Goal: Information Seeking & Learning: Learn about a topic

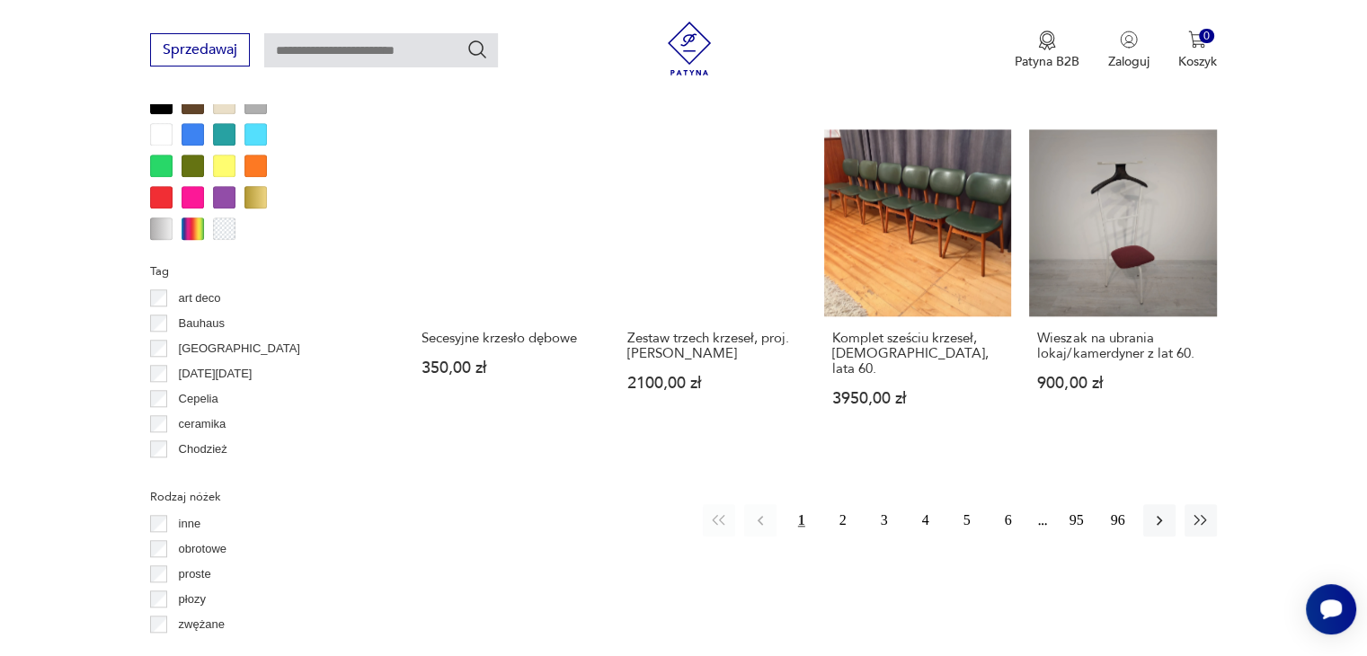
scroll to position [2003, 0]
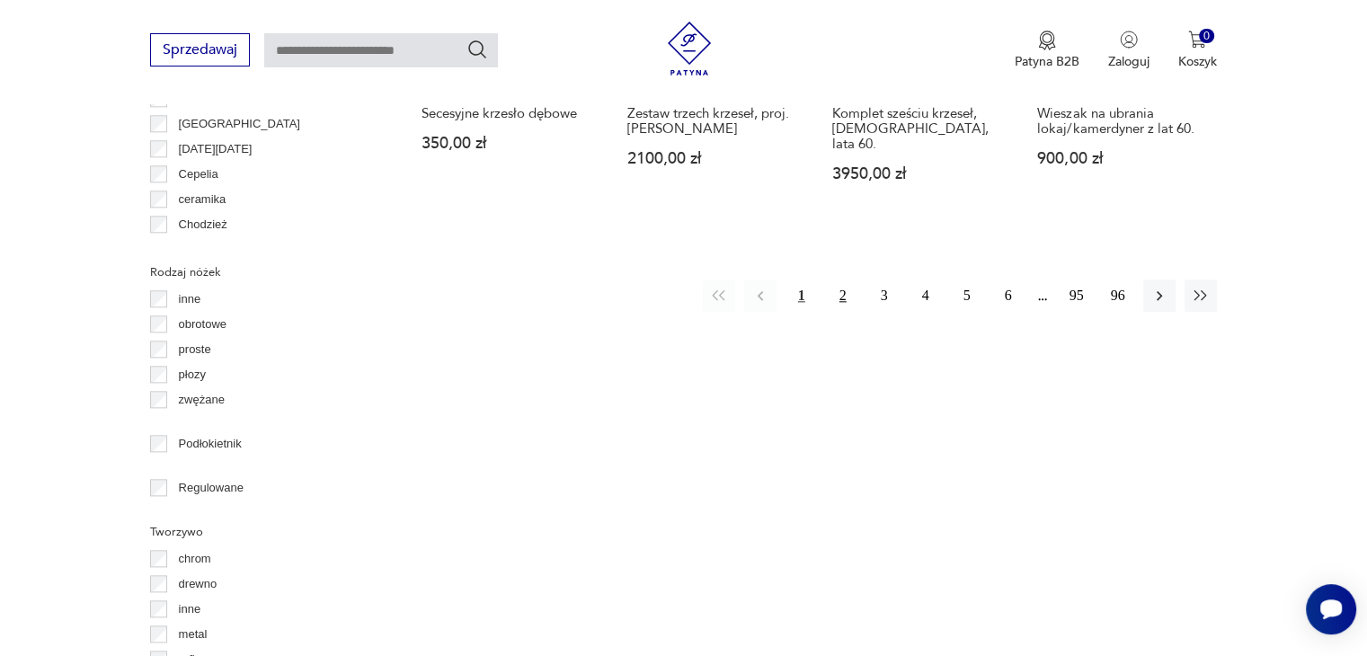
click at [840, 279] on button "2" at bounding box center [843, 295] width 32 height 32
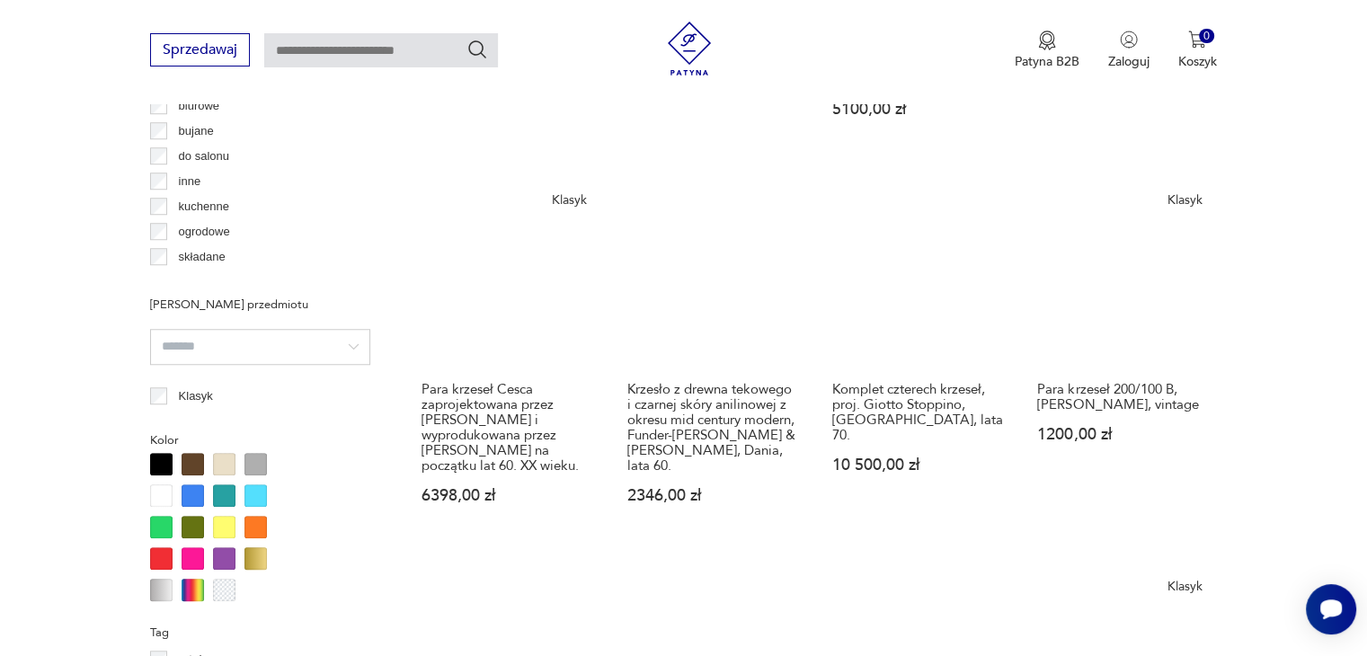
scroll to position [1554, 0]
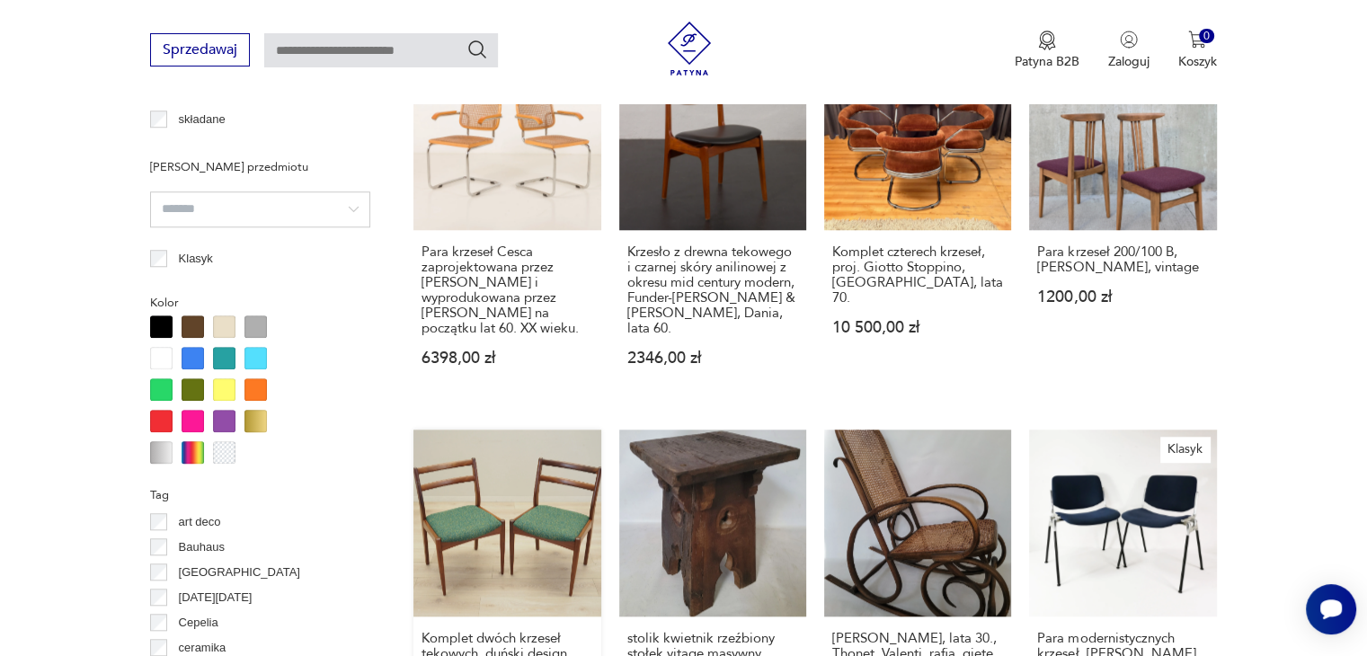
click at [550, 482] on link "Komplet dwóch krzeseł tekowych, duński design, lata 70., produkcja: [PERSON_NAM…" at bounding box center [506, 600] width 187 height 342
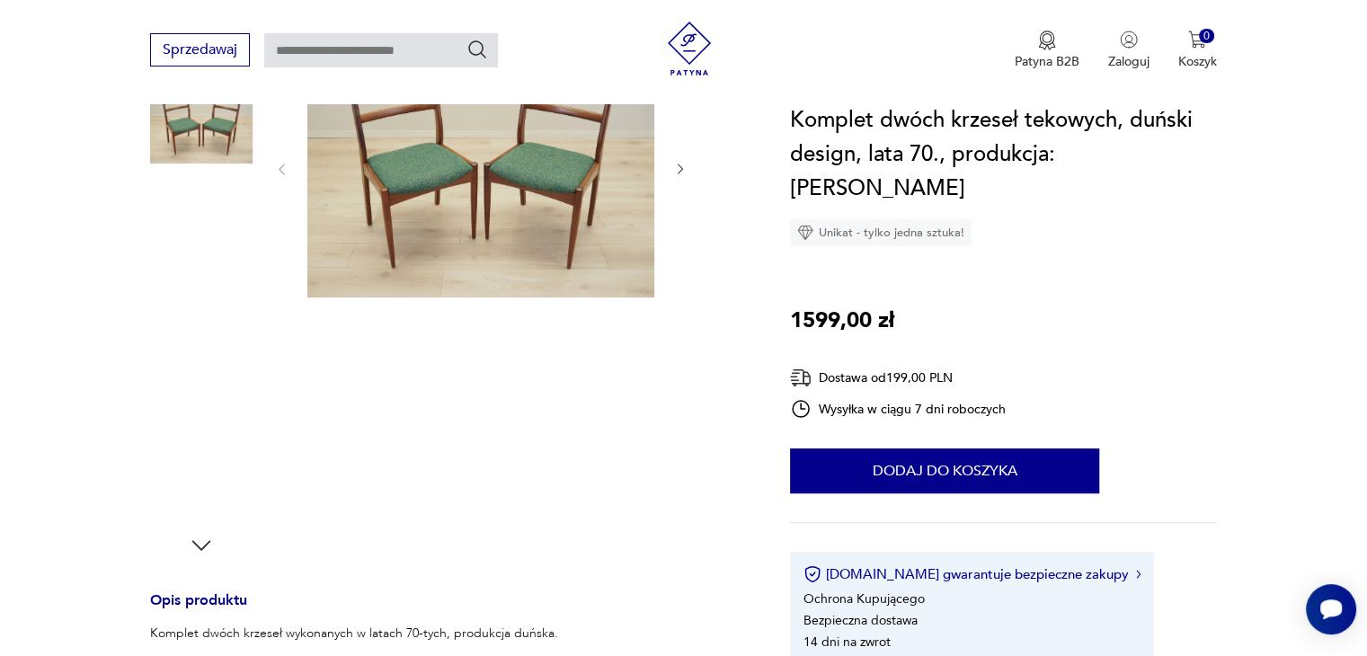
scroll to position [270, 0]
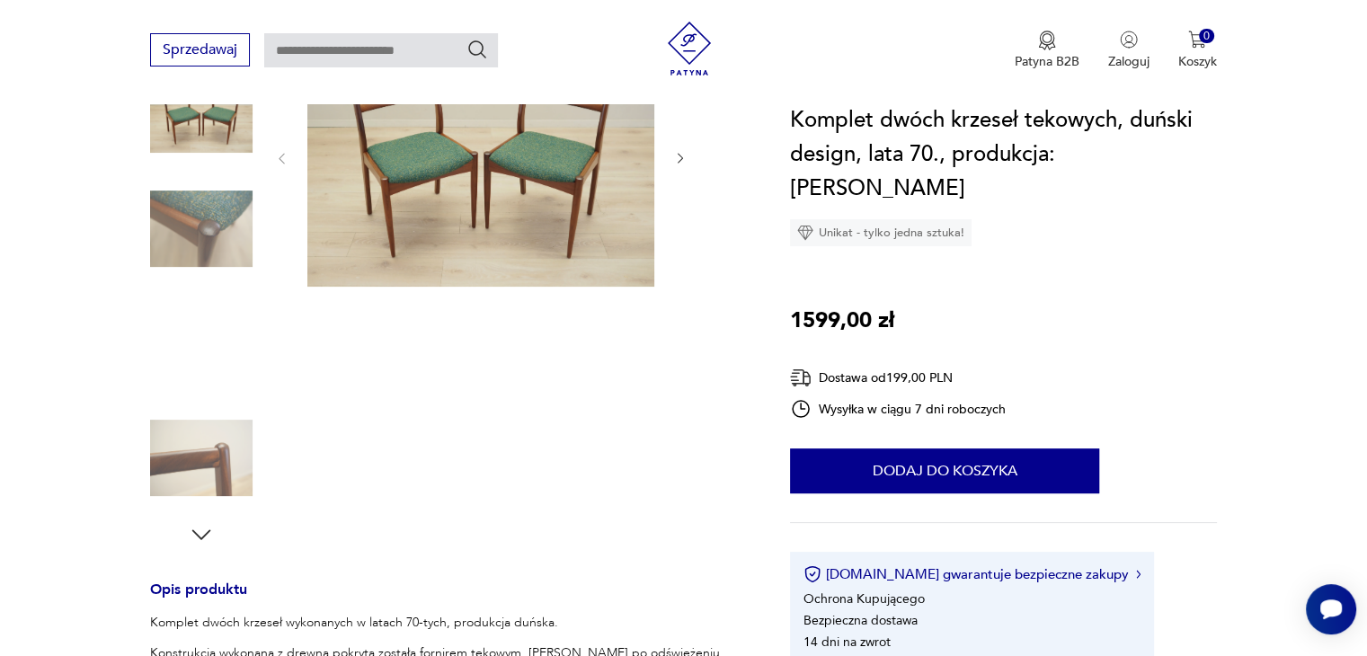
click at [219, 238] on img at bounding box center [201, 229] width 102 height 102
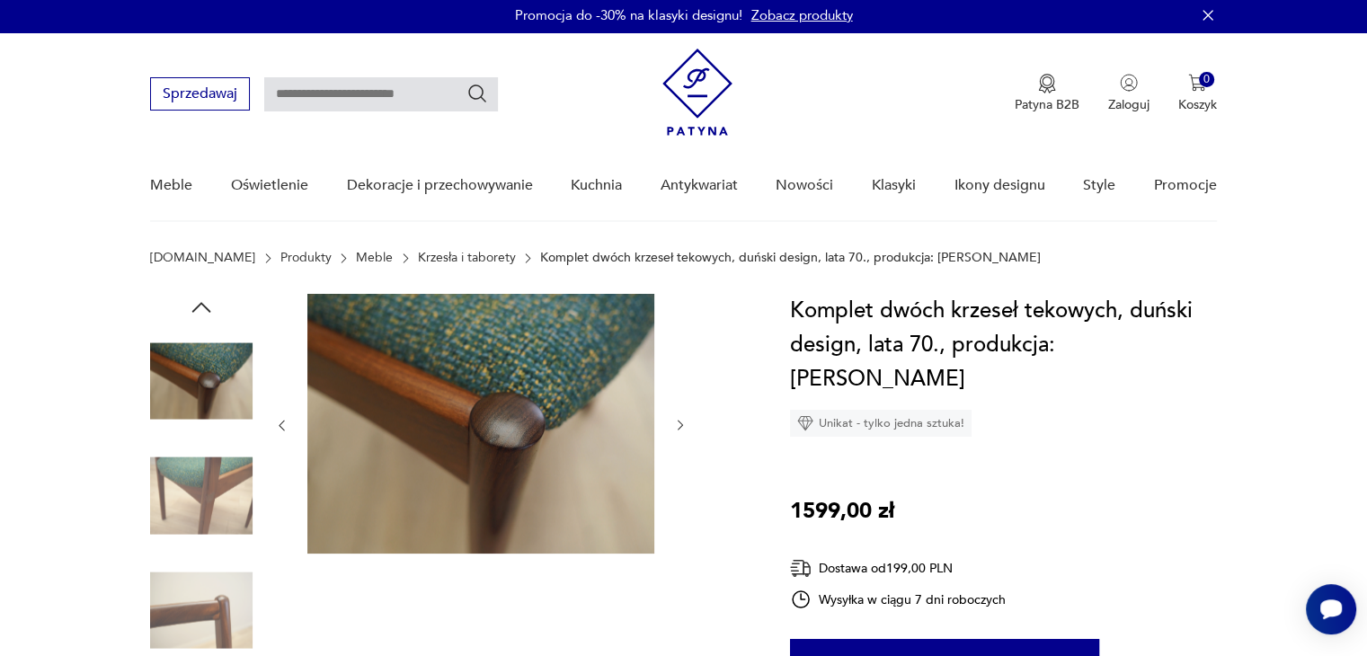
scroll to position [0, 0]
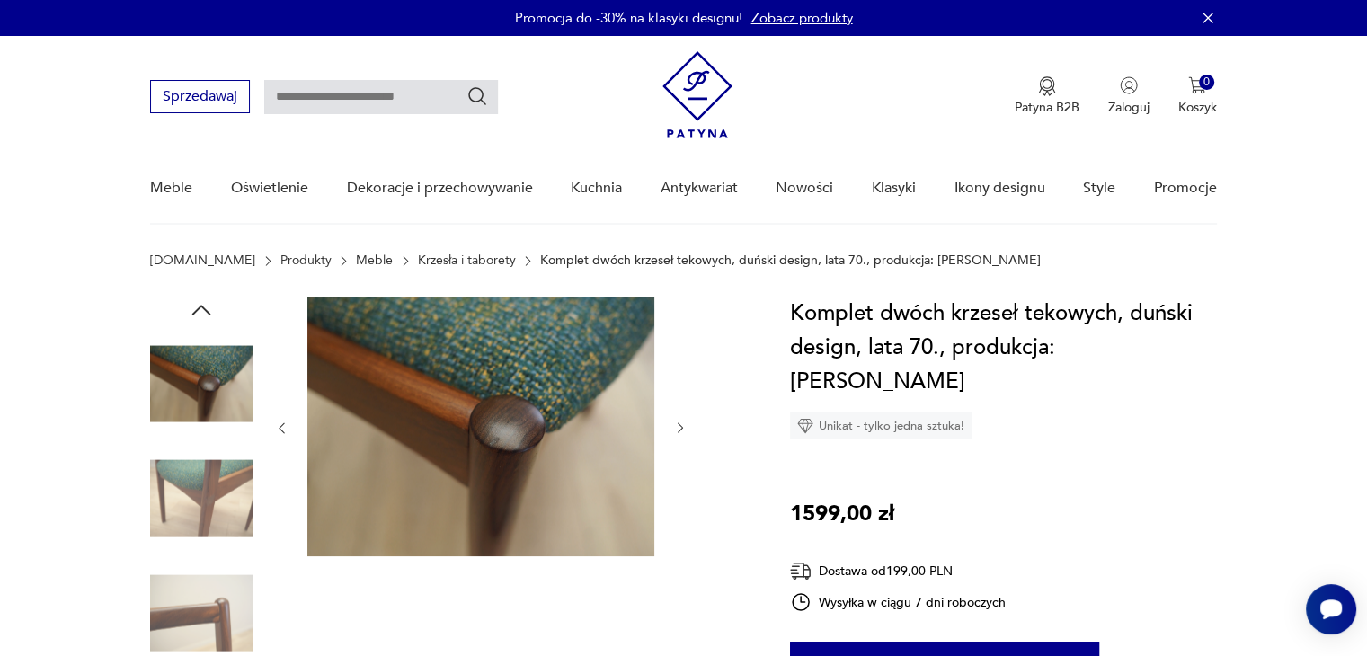
click at [226, 500] on img at bounding box center [201, 498] width 102 height 102
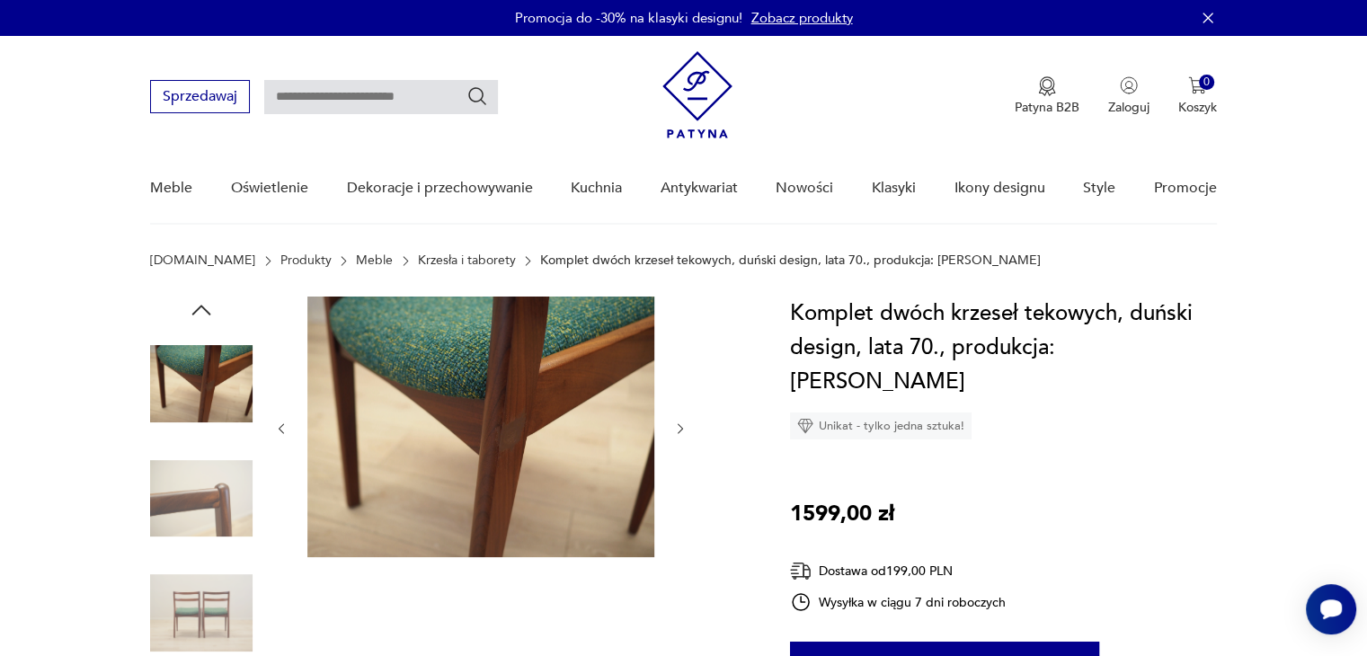
click at [219, 524] on img at bounding box center [201, 498] width 102 height 102
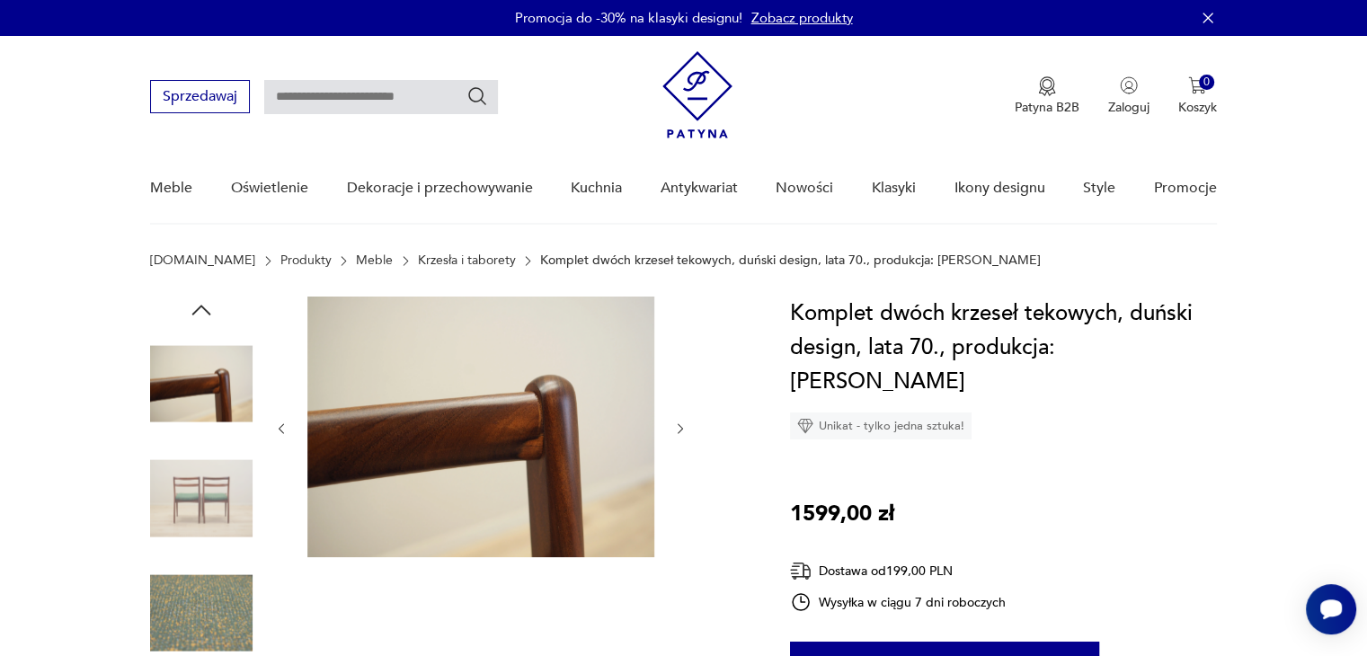
click at [212, 518] on img at bounding box center [201, 498] width 102 height 102
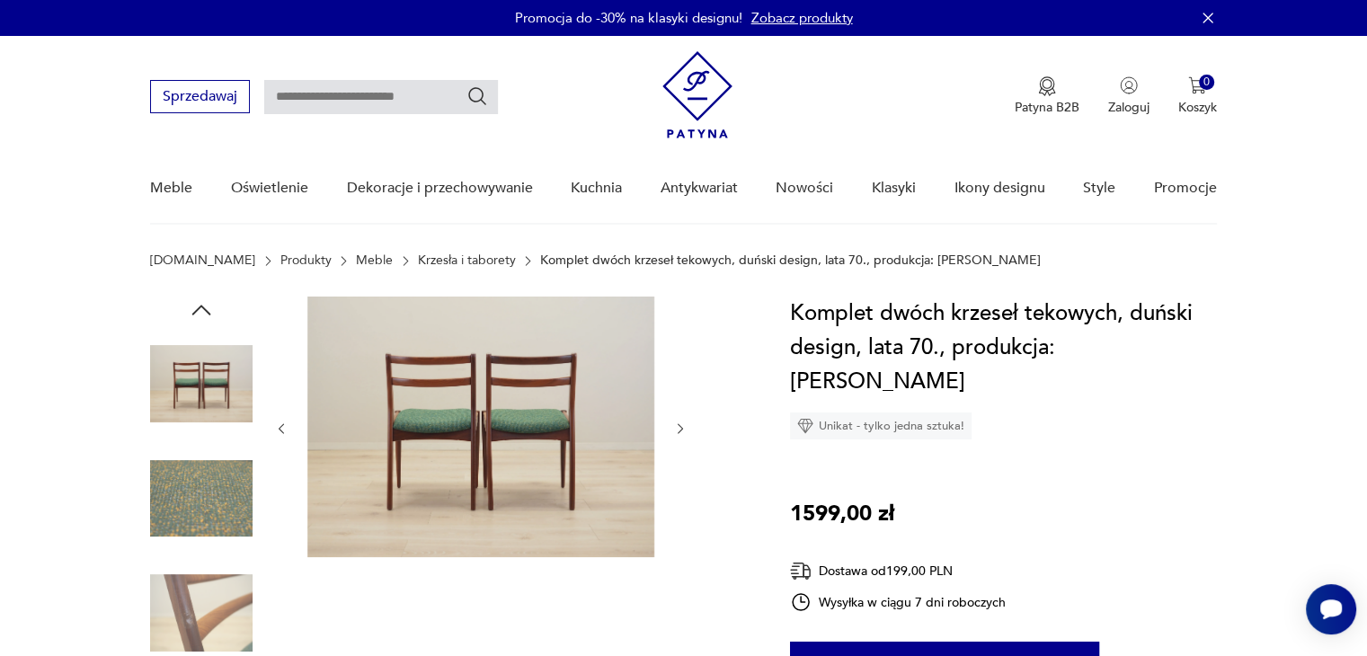
click at [201, 522] on img at bounding box center [201, 498] width 102 height 102
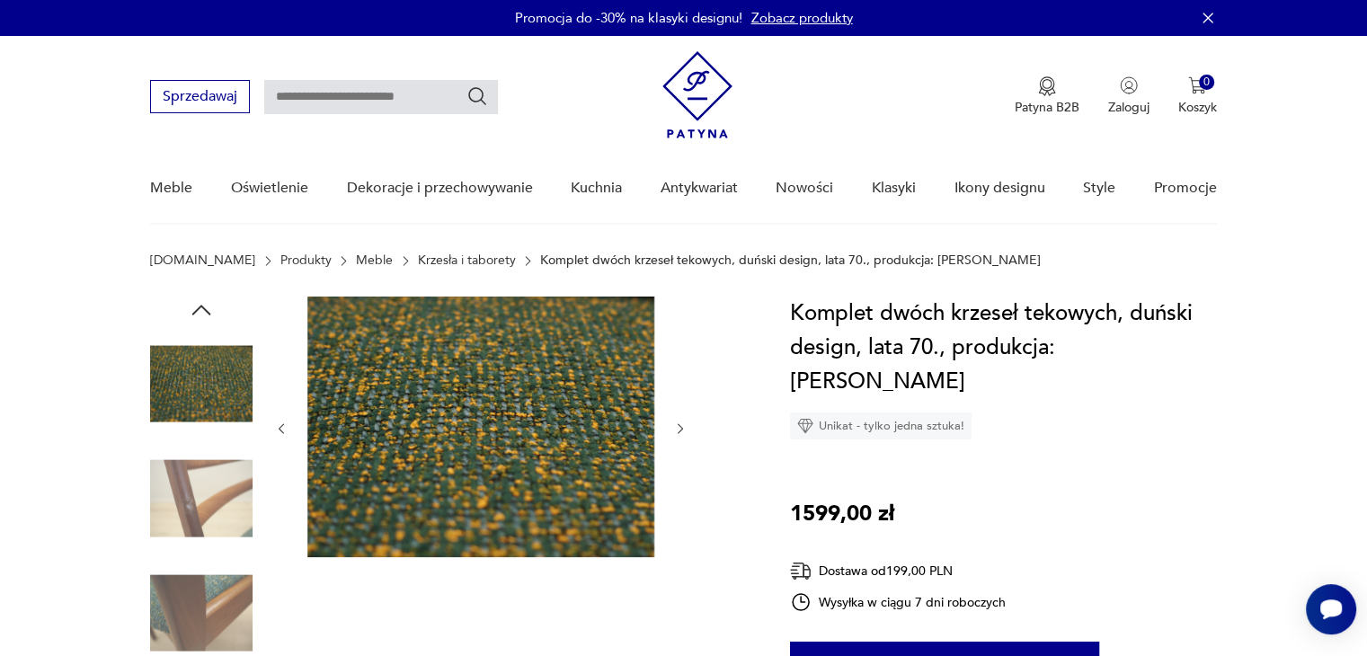
click at [195, 589] on img at bounding box center [201, 613] width 102 height 102
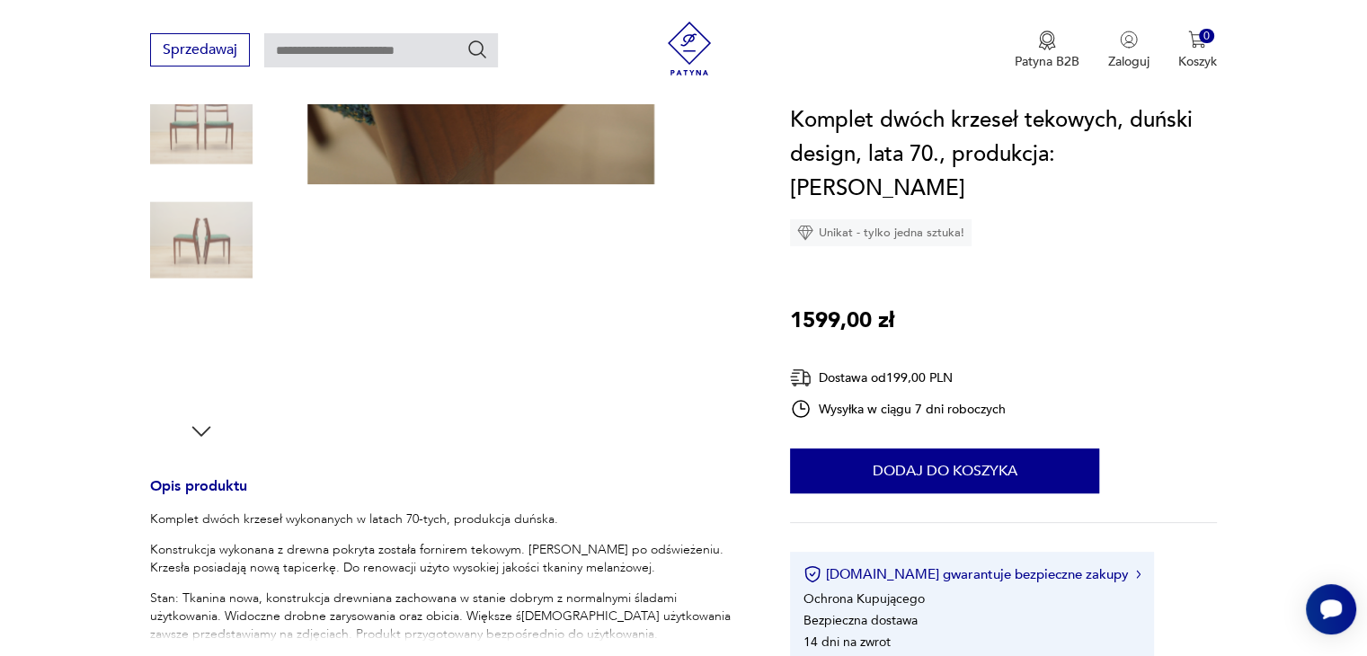
scroll to position [449, 0]
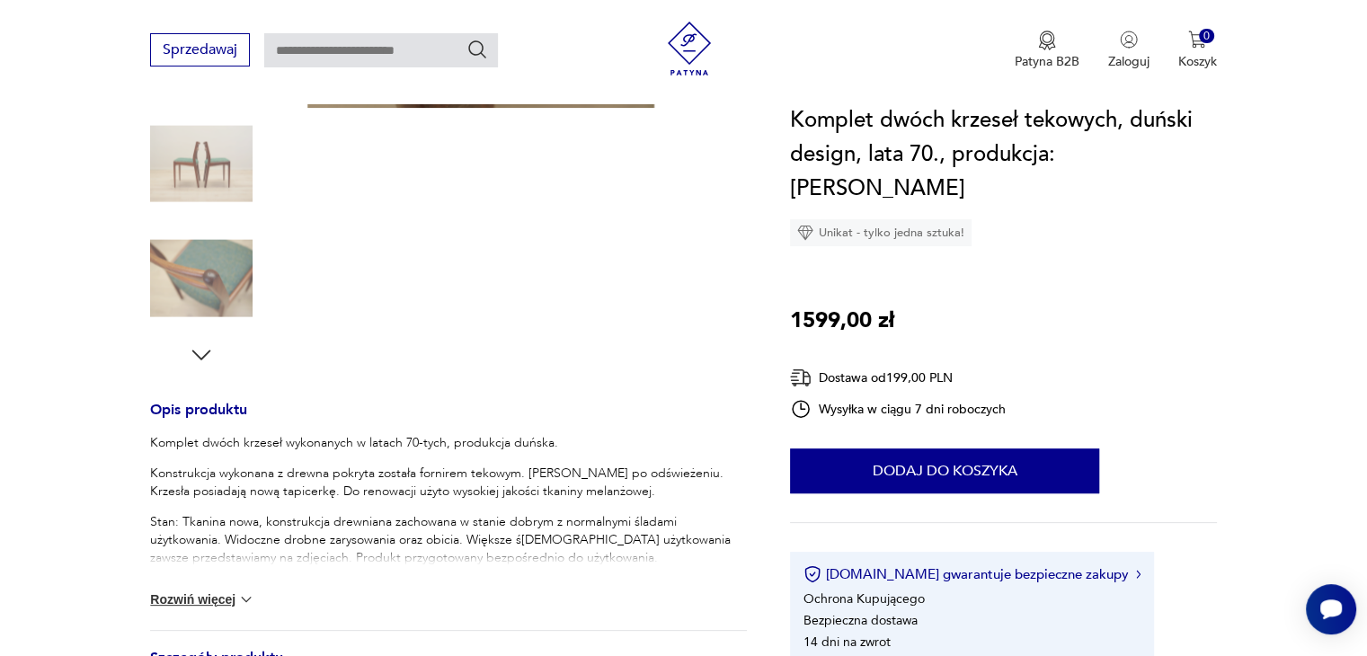
click at [213, 602] on button "Rozwiń więcej" at bounding box center [202, 599] width 104 height 18
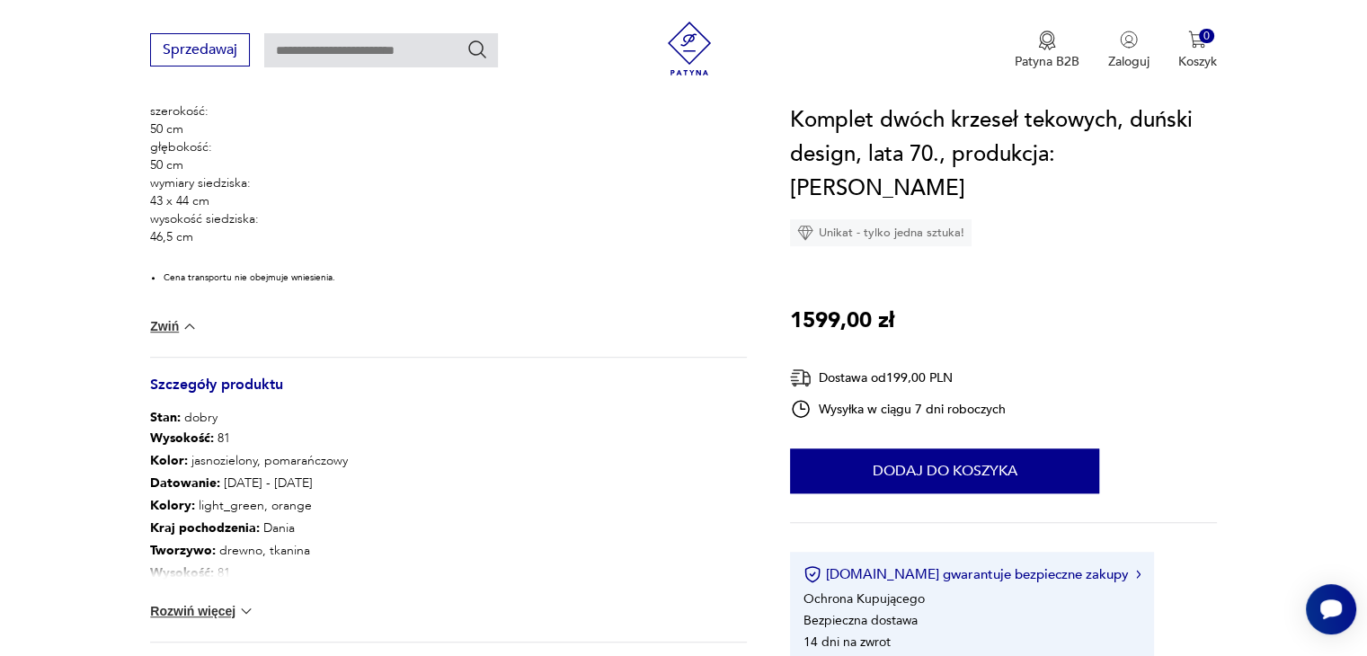
scroll to position [1078, 0]
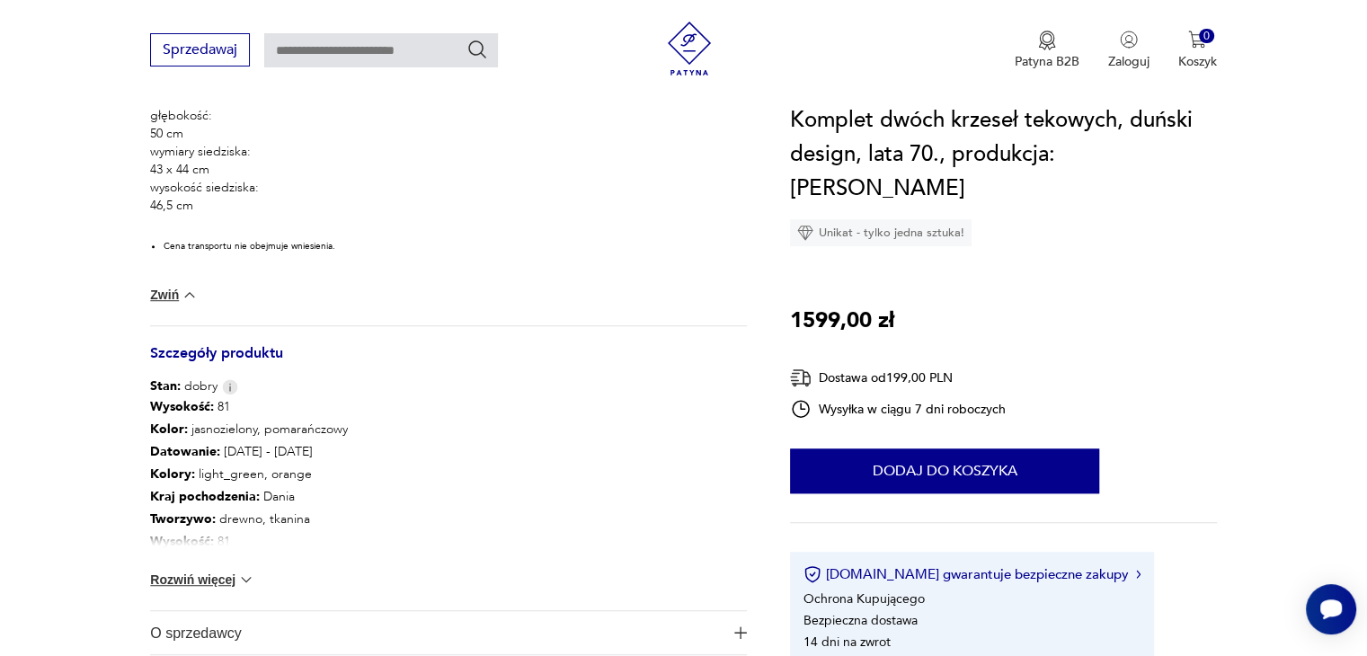
click at [198, 576] on button "Rozwiń więcej" at bounding box center [202, 580] width 104 height 18
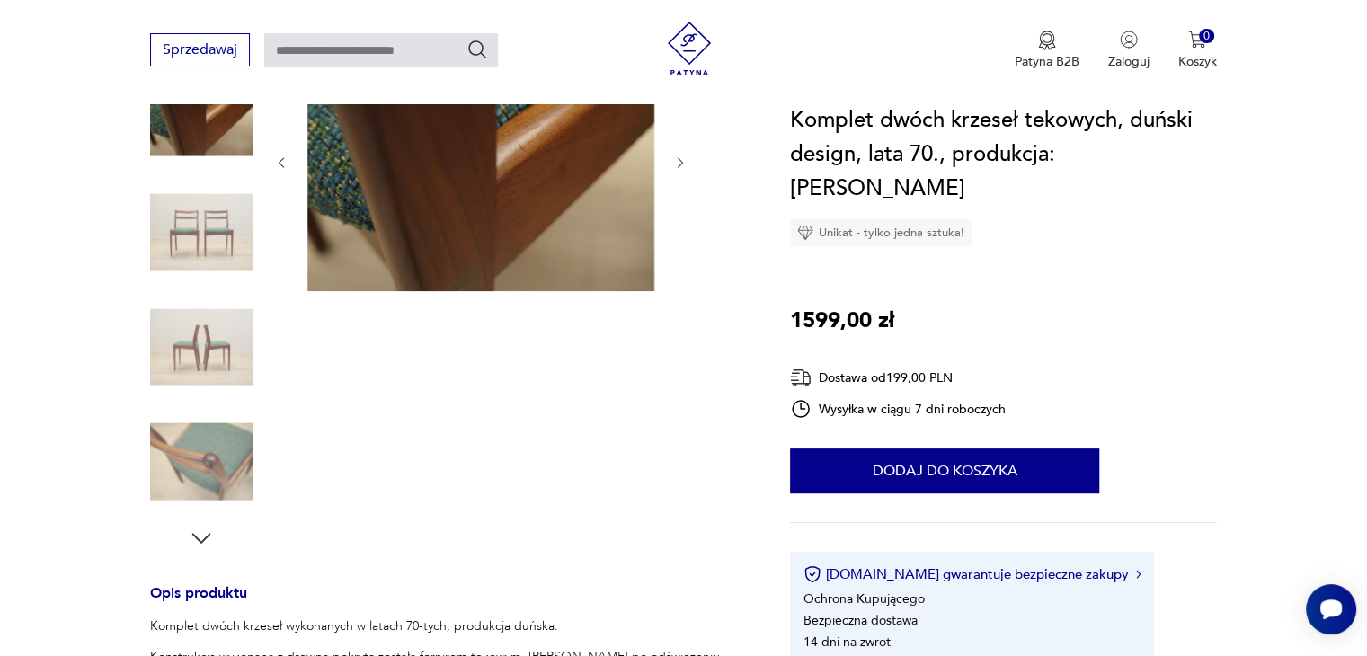
scroll to position [90, 0]
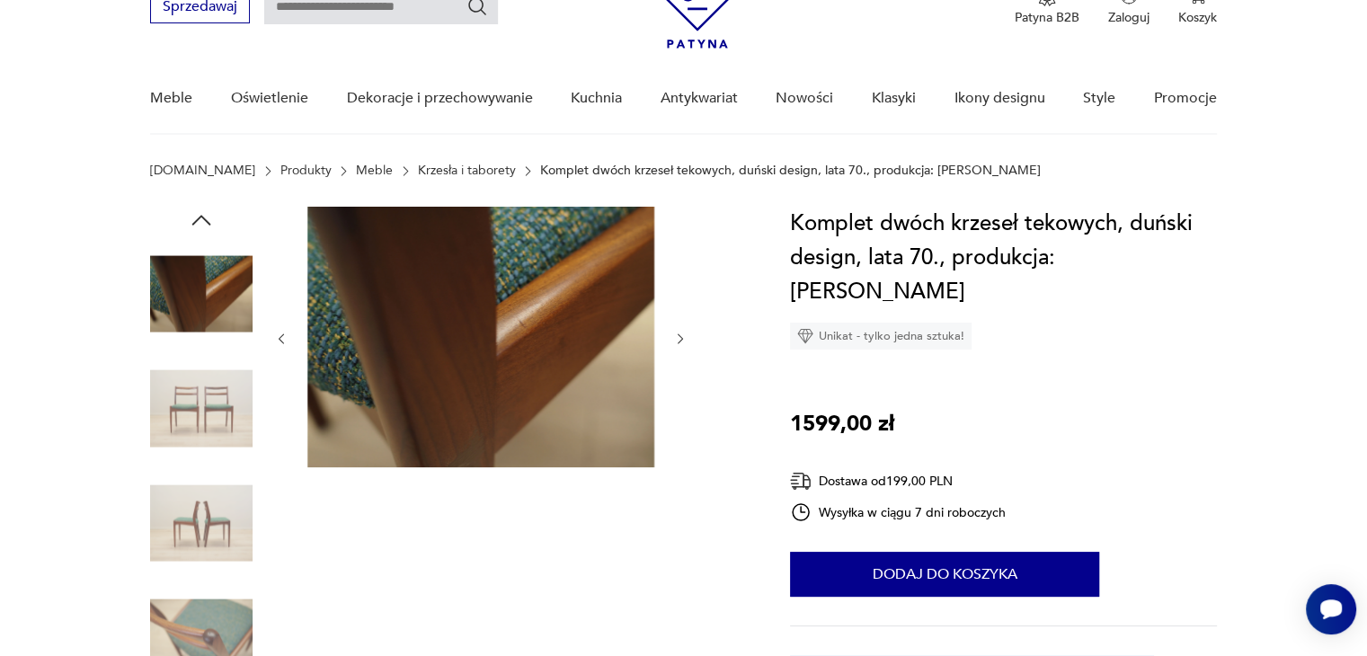
click at [219, 402] on img at bounding box center [201, 409] width 102 height 102
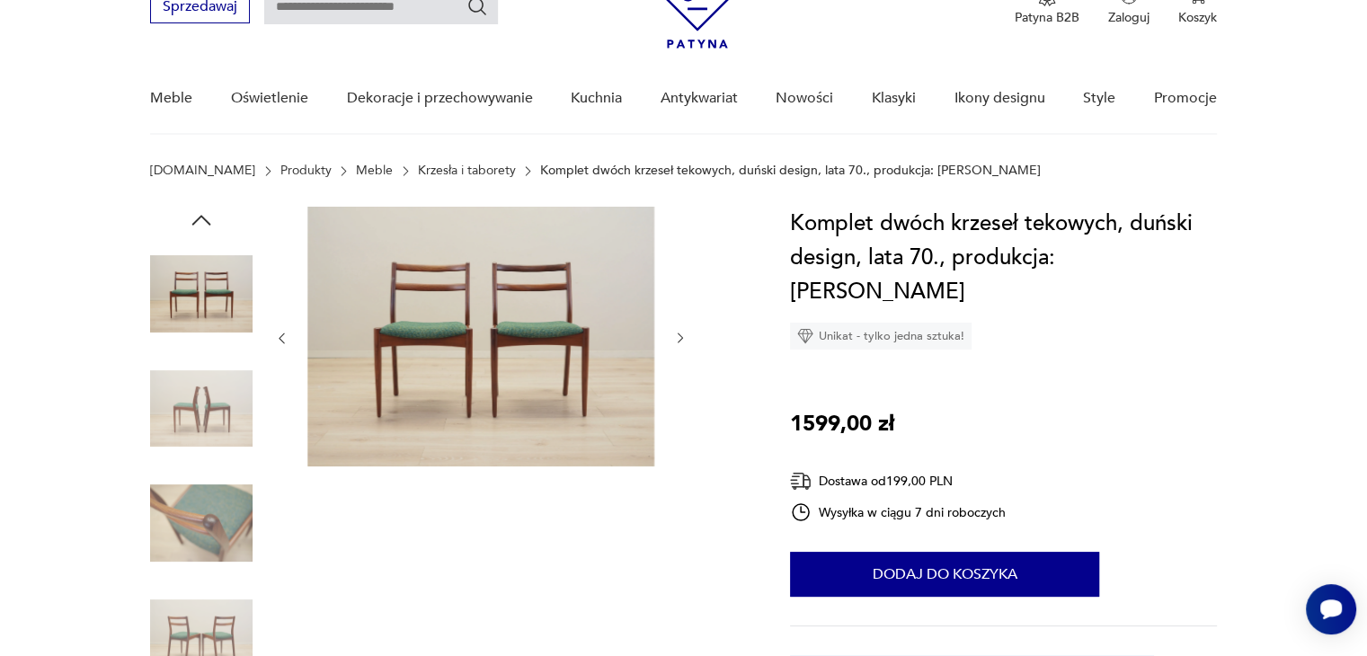
click at [569, 314] on img at bounding box center [480, 337] width 347 height 260
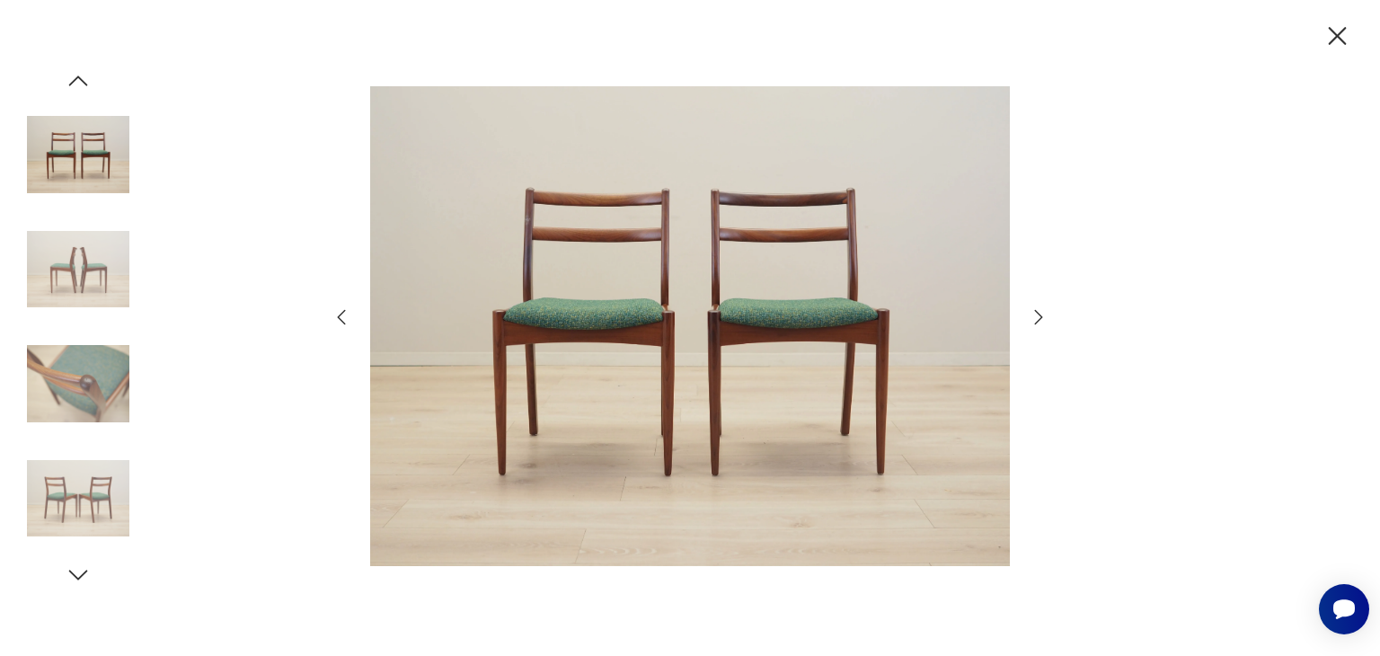
click at [1045, 312] on icon "button" at bounding box center [1039, 317] width 22 height 22
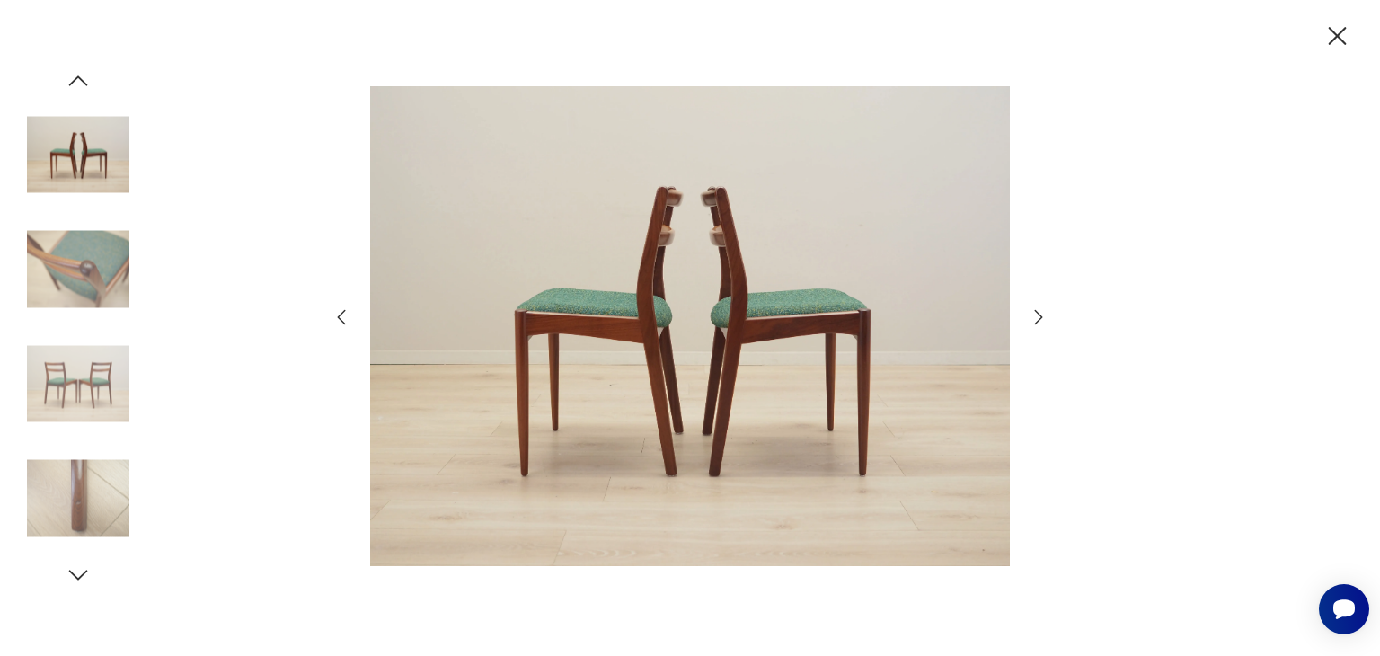
click at [1030, 315] on icon "button" at bounding box center [1039, 317] width 22 height 22
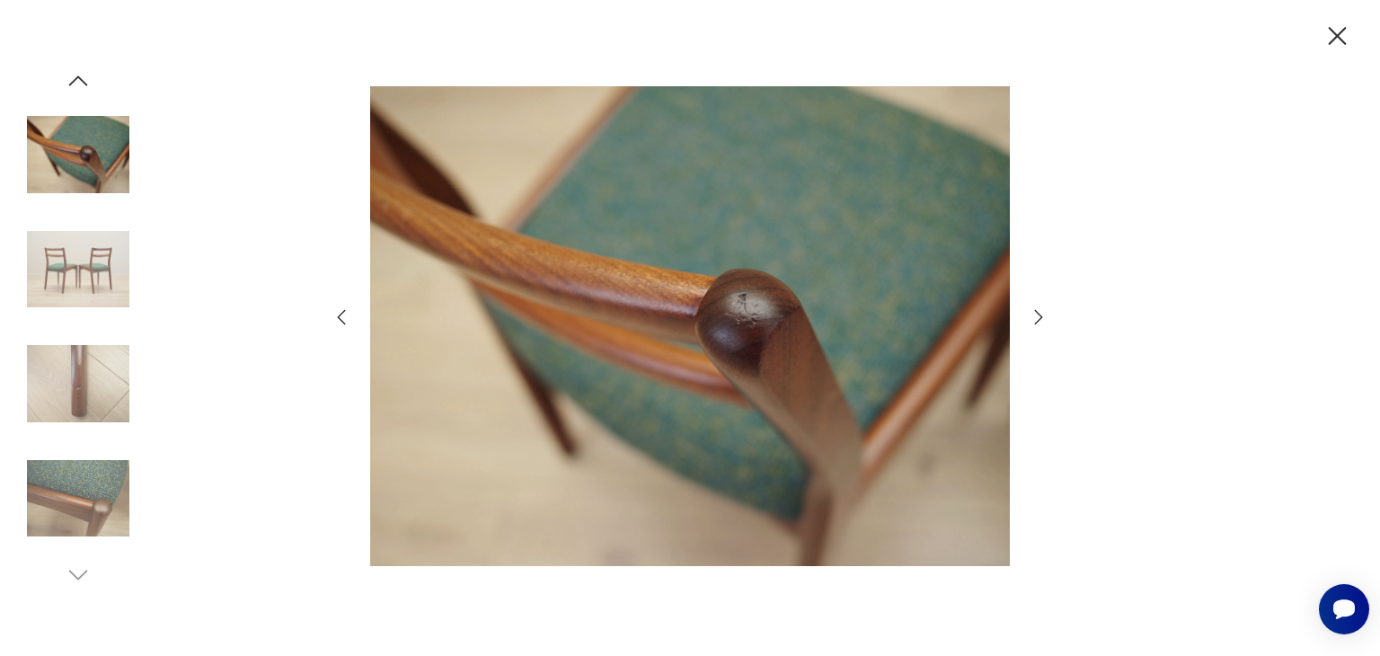
click at [1038, 320] on icon "button" at bounding box center [1039, 317] width 22 height 22
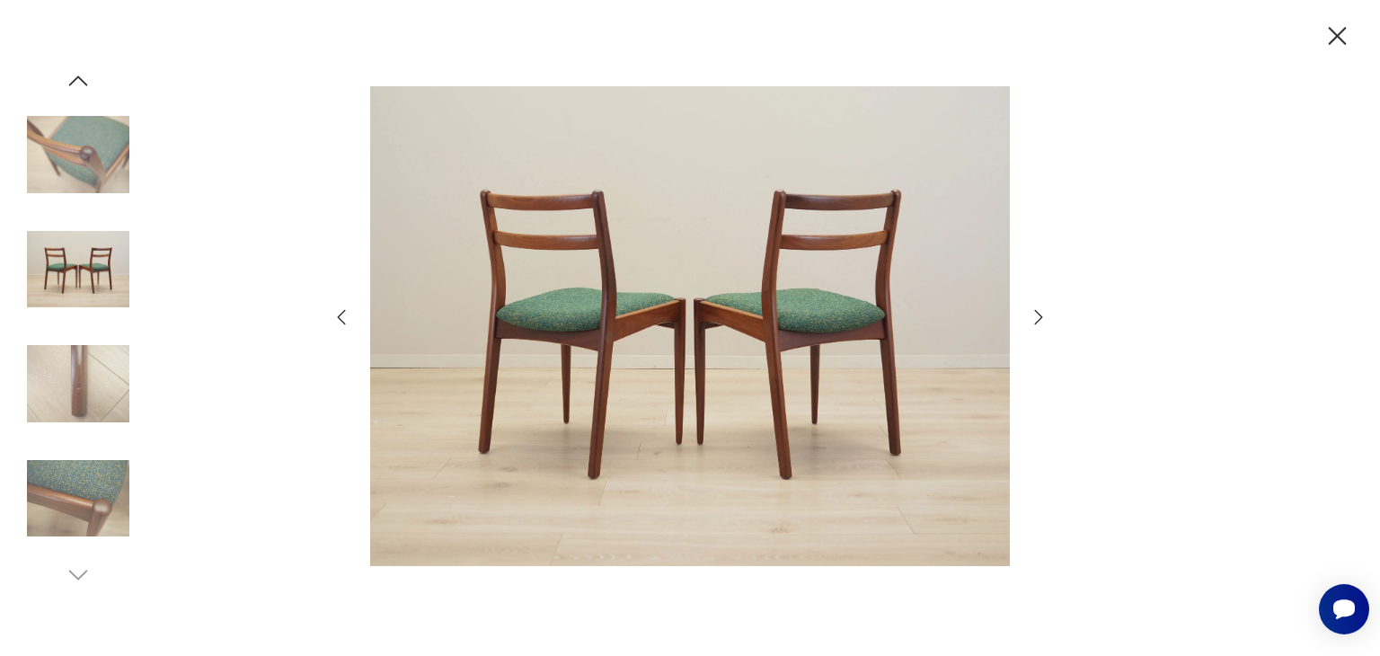
click at [1038, 320] on icon "button" at bounding box center [1039, 317] width 22 height 22
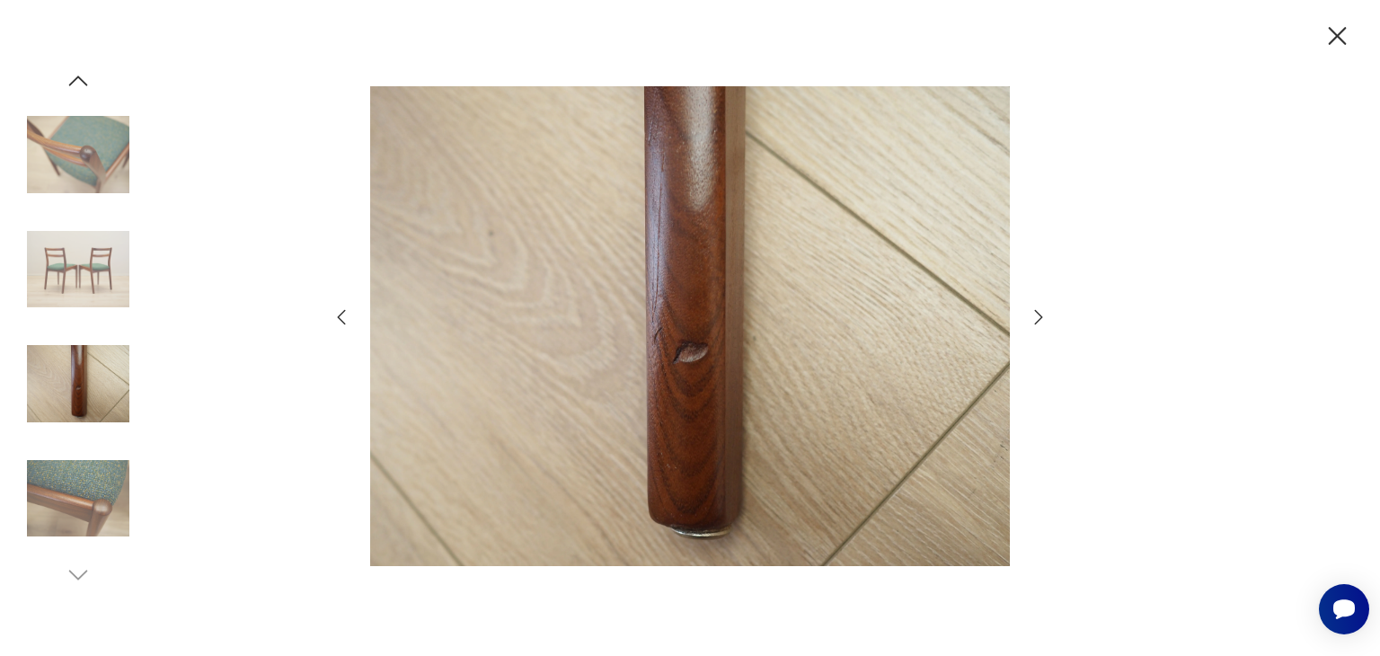
click at [1038, 321] on icon "button" at bounding box center [1039, 317] width 8 height 14
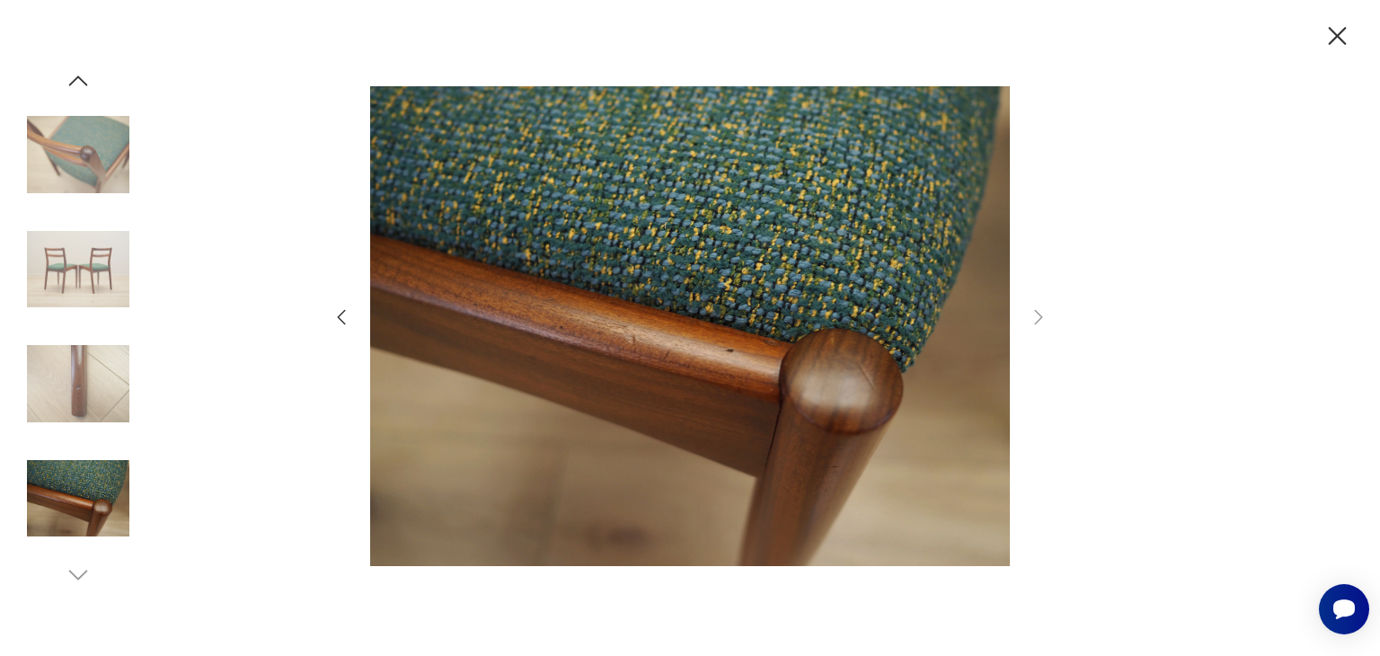
click at [1336, 44] on icon "button" at bounding box center [1337, 36] width 31 height 31
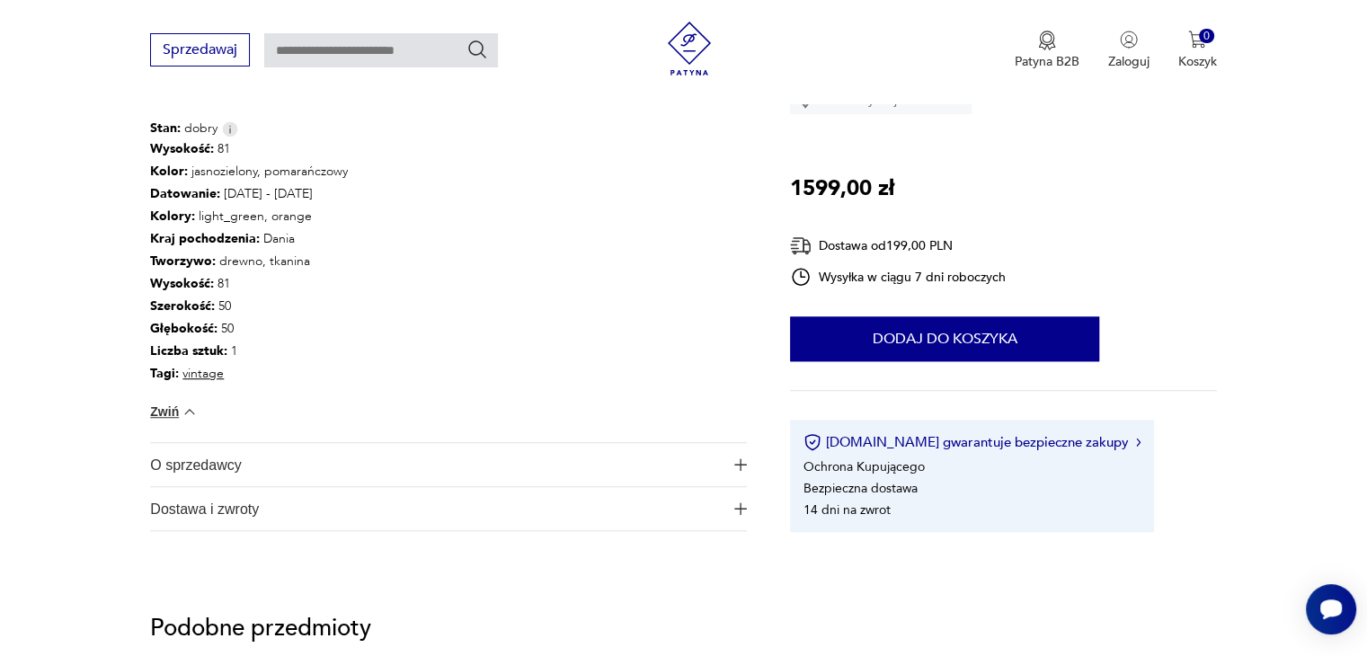
scroll to position [1348, 0]
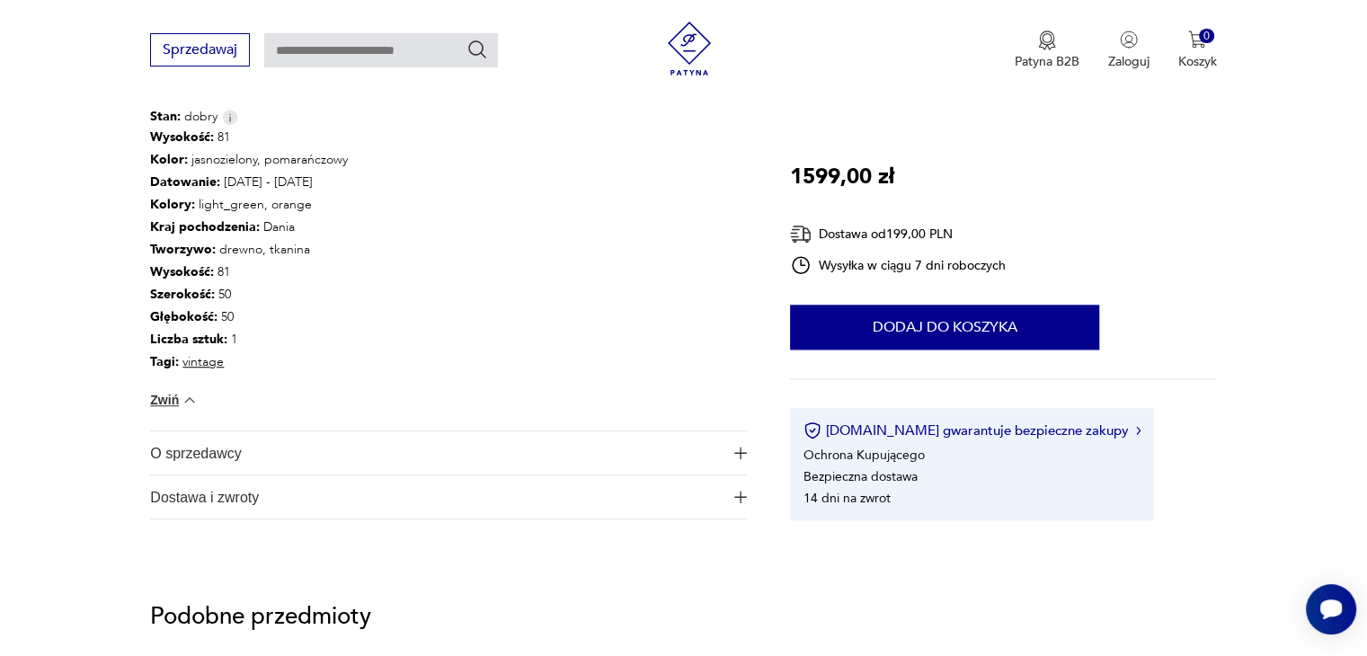
click at [735, 447] on img "button" at bounding box center [740, 453] width 13 height 13
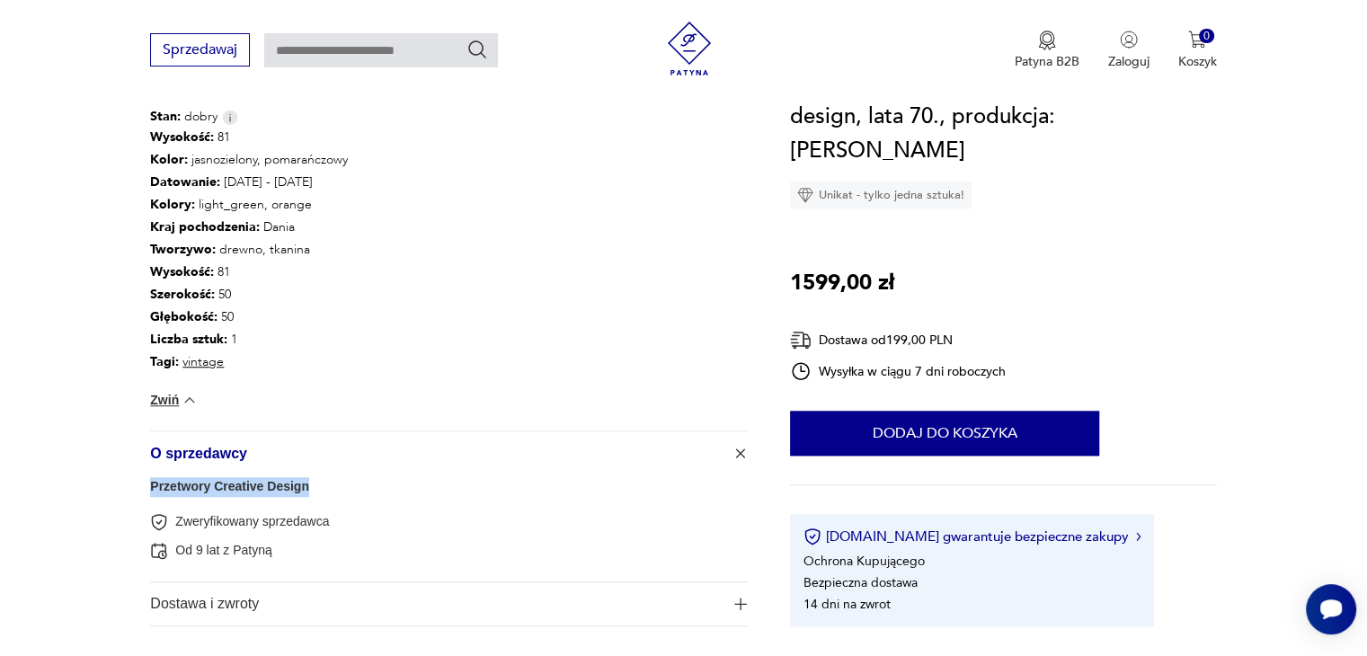
drag, startPoint x: 145, startPoint y: 486, endPoint x: 298, endPoint y: 485, distance: 153.6
copy link "Przetwory Creative Design"
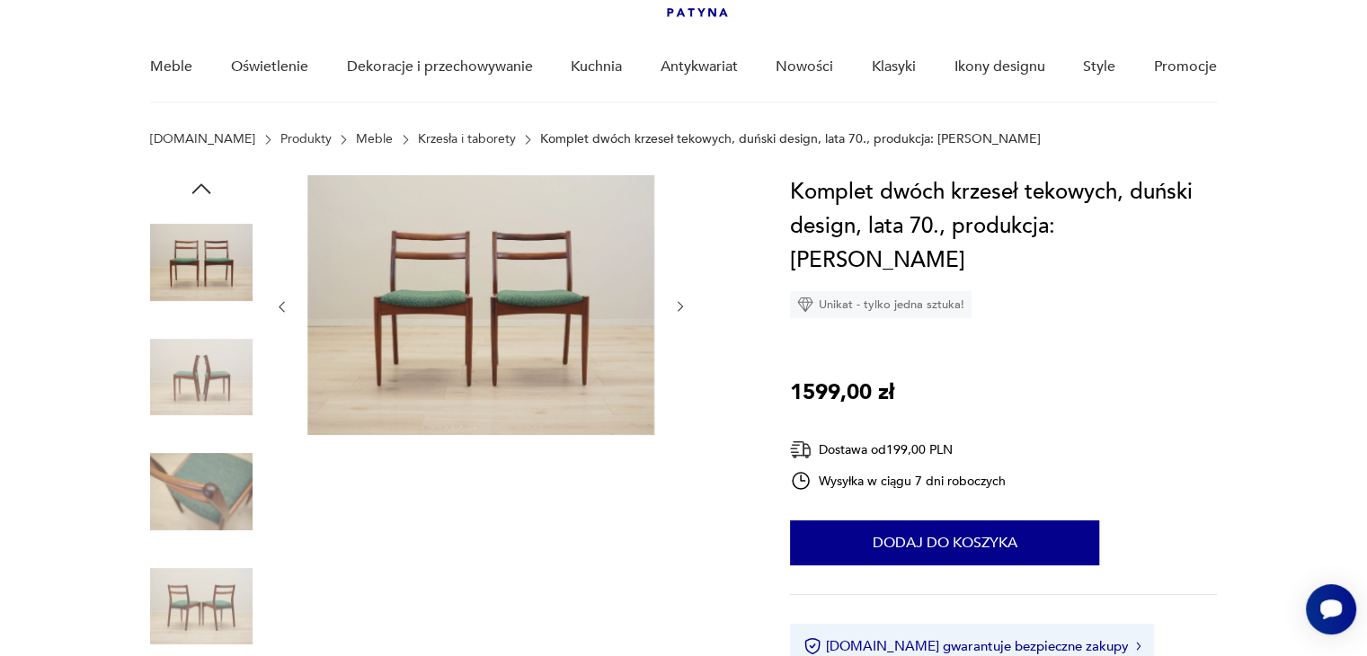
scroll to position [0, 0]
